Goal: Check status

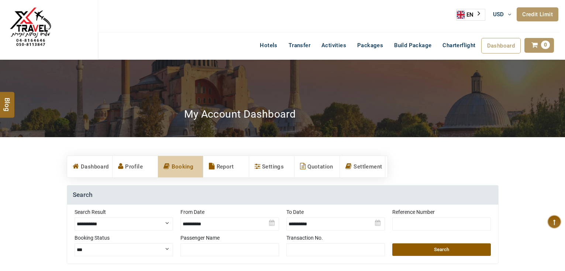
select select "**********"
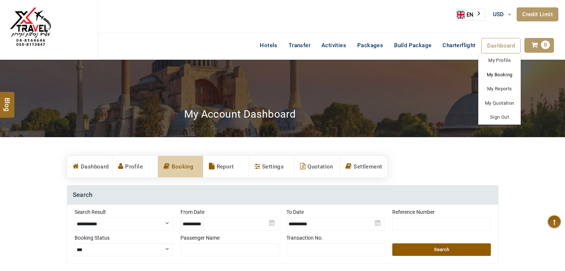
click at [500, 72] on link "My Booking" at bounding box center [499, 75] width 42 height 14
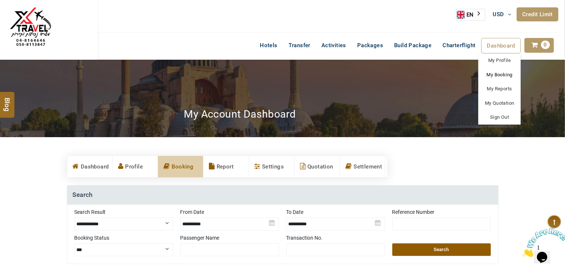
click at [500, 72] on link "My Booking" at bounding box center [499, 75] width 42 height 14
